Goal: Task Accomplishment & Management: Manage account settings

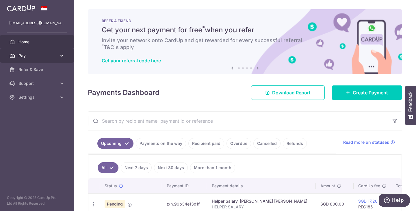
scroll to position [120, 0]
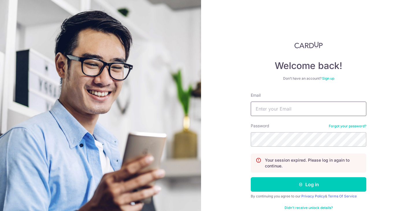
click at [292, 106] on input "Email" at bounding box center [309, 109] width 116 height 14
type input "[EMAIL_ADDRESS][DOMAIN_NAME]"
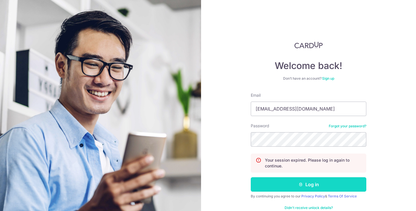
click at [298, 181] on button "Log in" at bounding box center [309, 184] width 116 height 14
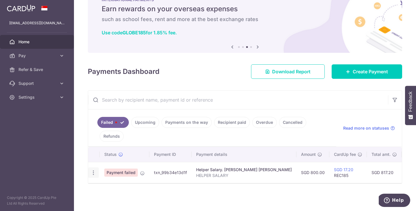
click at [94, 172] on icon "button" at bounding box center [93, 173] width 6 height 6
click at [191, 185] on div "Status Payment ID Payment details Amount CardUp fee Total amt. Charge date Due …" at bounding box center [245, 183] width 314 height 72
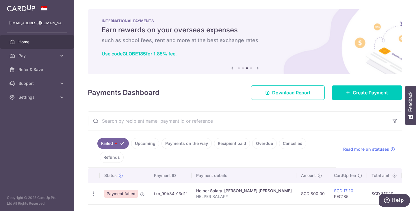
scroll to position [2, 0]
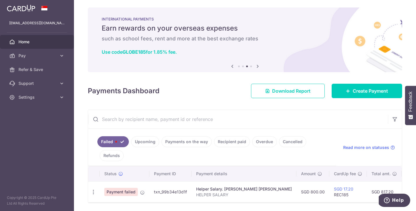
click at [233, 66] on icon at bounding box center [232, 66] width 7 height 7
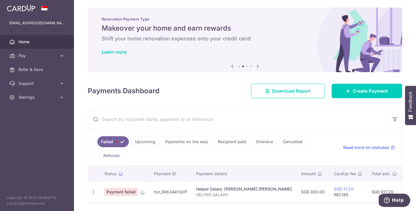
click at [233, 66] on icon at bounding box center [232, 66] width 7 height 7
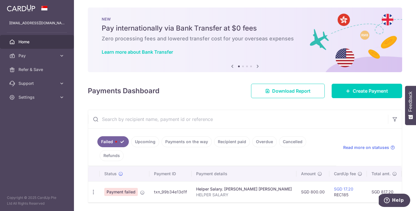
click at [258, 66] on icon at bounding box center [257, 66] width 7 height 7
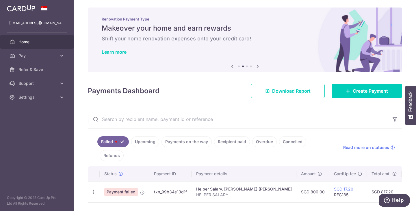
click at [258, 66] on icon at bounding box center [257, 66] width 7 height 7
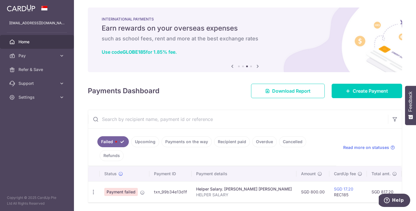
click at [258, 66] on icon at bounding box center [257, 66] width 7 height 7
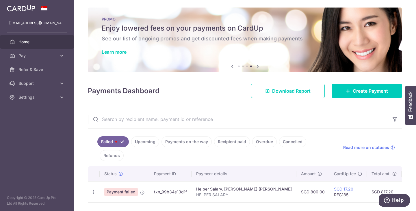
click at [258, 66] on icon at bounding box center [257, 66] width 7 height 7
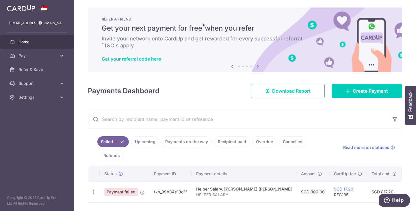
click at [258, 66] on icon at bounding box center [257, 66] width 7 height 7
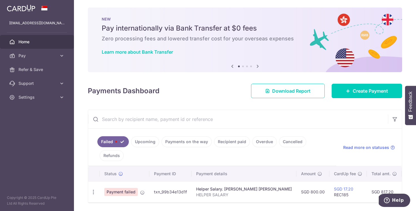
click at [258, 64] on icon at bounding box center [257, 66] width 7 height 7
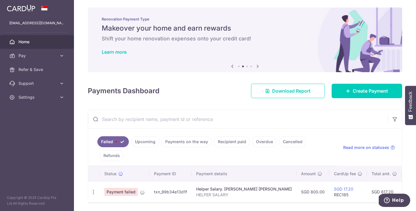
scroll to position [21, 0]
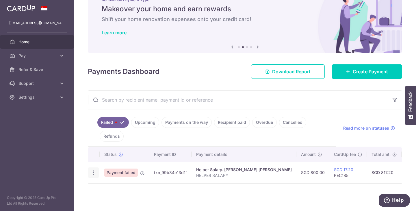
click at [93, 171] on icon "button" at bounding box center [93, 173] width 6 height 6
click at [120, 190] on span "Update payment" at bounding box center [124, 188] width 39 height 7
radio input "true"
type input "800.00"
type input "HELPER SALARY"
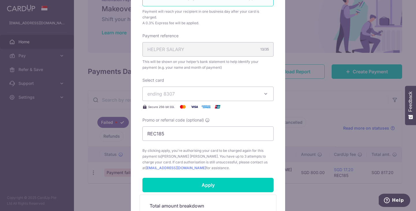
scroll to position [170, 0]
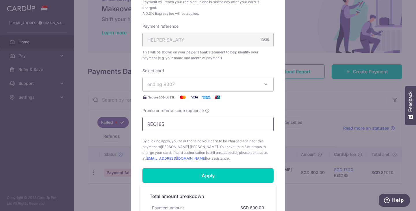
drag, startPoint x: 170, startPoint y: 124, endPoint x: 123, endPoint y: 124, distance: 46.8
click at [123, 124] on div "Edit payment By clicking apply, you will make changes to all payments to ARQUIN…" at bounding box center [208, 105] width 416 height 211
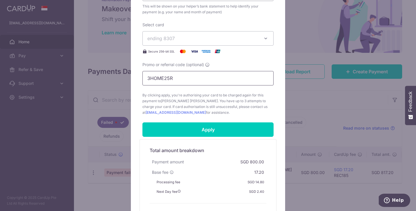
scroll to position [218, 0]
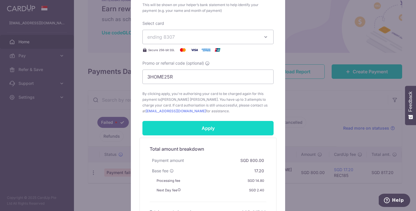
click at [203, 127] on input "Apply" at bounding box center [207, 128] width 131 height 14
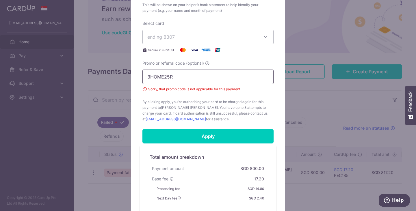
click at [182, 76] on input "3HOME25R" at bounding box center [207, 77] width 131 height 14
type input "REC185"
click at [230, 89] on span "Sorry, that promo code is not applicable for this payment" at bounding box center [207, 89] width 131 height 6
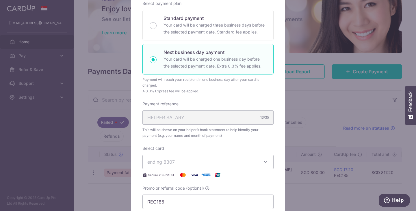
scroll to position [0, 0]
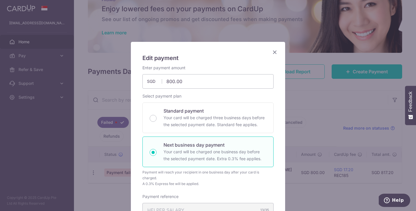
click at [276, 51] on icon "Close" at bounding box center [274, 52] width 7 height 7
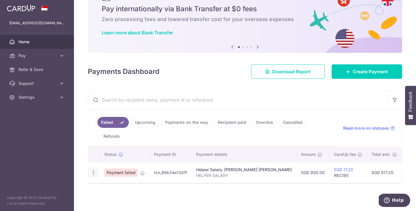
click at [94, 173] on icon "button" at bounding box center [93, 173] width 6 height 6
click at [113, 189] on span "Update payment" at bounding box center [124, 188] width 39 height 7
radio input "true"
type input "800.00"
type input "HELPER SALARY"
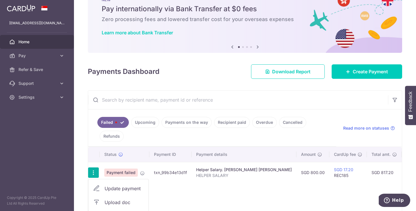
type input "REC185"
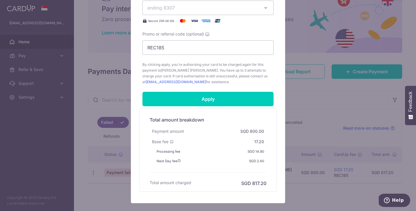
scroll to position [251, 0]
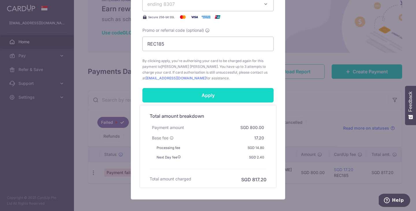
click at [183, 94] on input "Apply" at bounding box center [207, 95] width 131 height 14
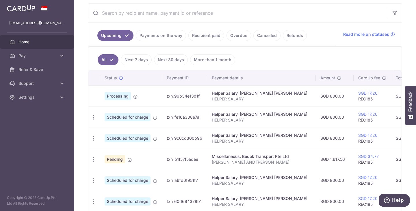
click at [152, 35] on link "Payments on the way" at bounding box center [161, 35] width 50 height 11
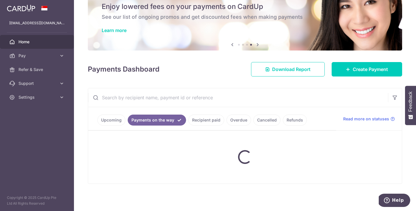
scroll to position [46, 0]
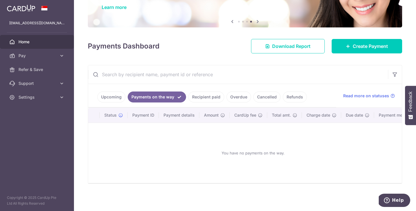
click at [109, 101] on link "Upcoming" at bounding box center [111, 97] width 28 height 11
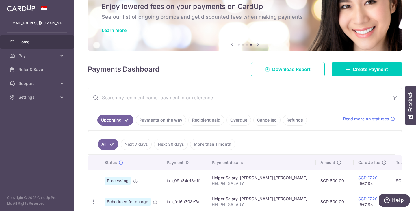
scroll to position [108, 0]
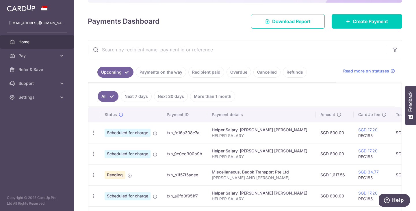
scroll to position [72, 0]
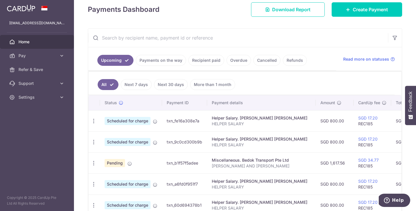
click at [163, 61] on link "Payments on the way" at bounding box center [161, 60] width 50 height 11
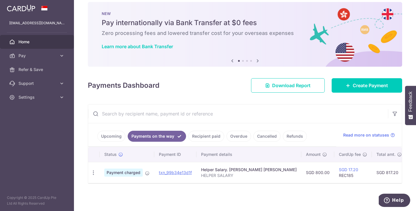
scroll to position [0, 0]
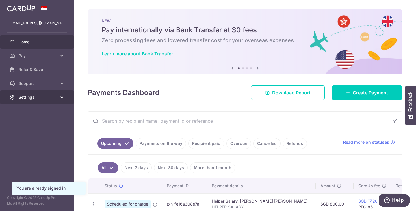
click at [63, 97] on icon at bounding box center [62, 97] width 6 height 6
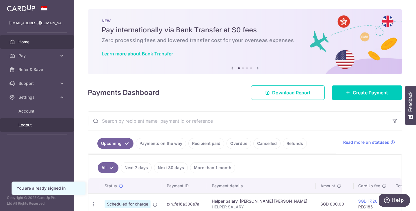
click at [36, 126] on span "Logout" at bounding box center [37, 125] width 38 height 6
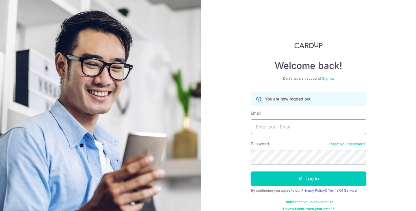
click at [274, 130] on input "Email" at bounding box center [309, 127] width 116 height 14
type input "boss@spirited.sg"
click at [251, 172] on button "Log in" at bounding box center [309, 179] width 116 height 14
